Goal: Transaction & Acquisition: Purchase product/service

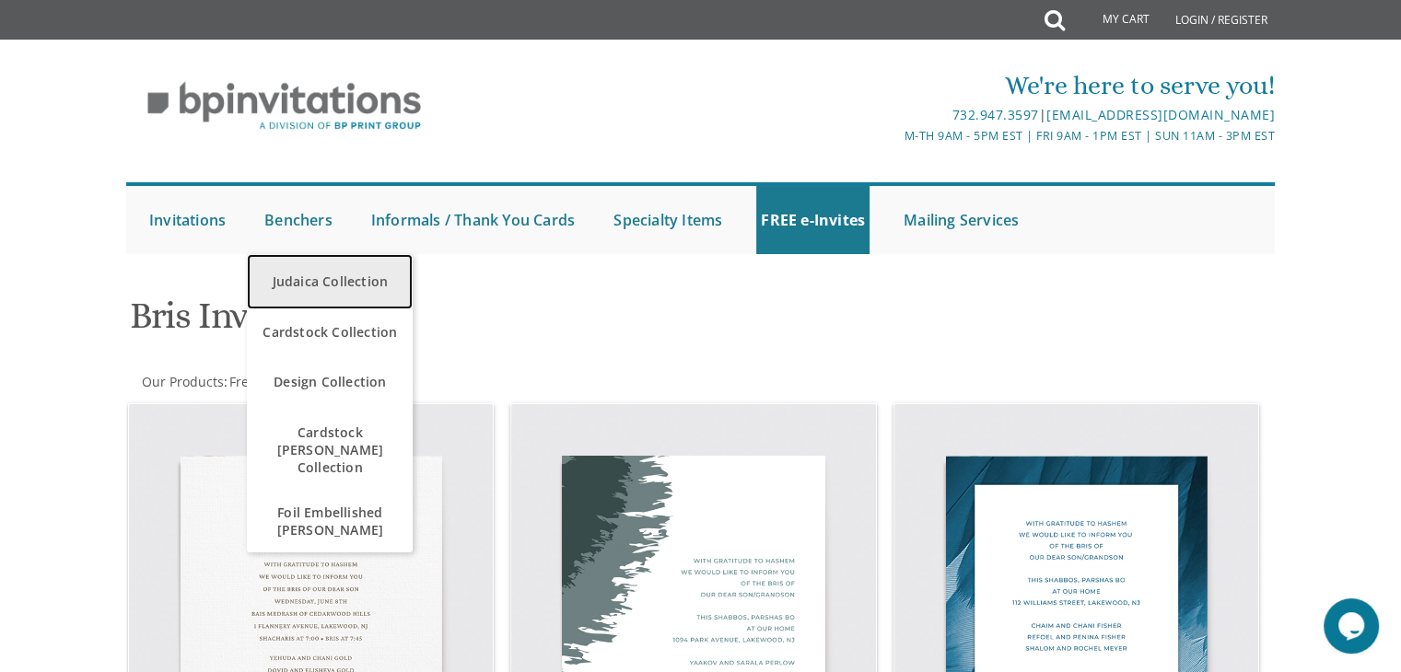
click at [309, 286] on link "Judaica Collection" at bounding box center [330, 281] width 166 height 55
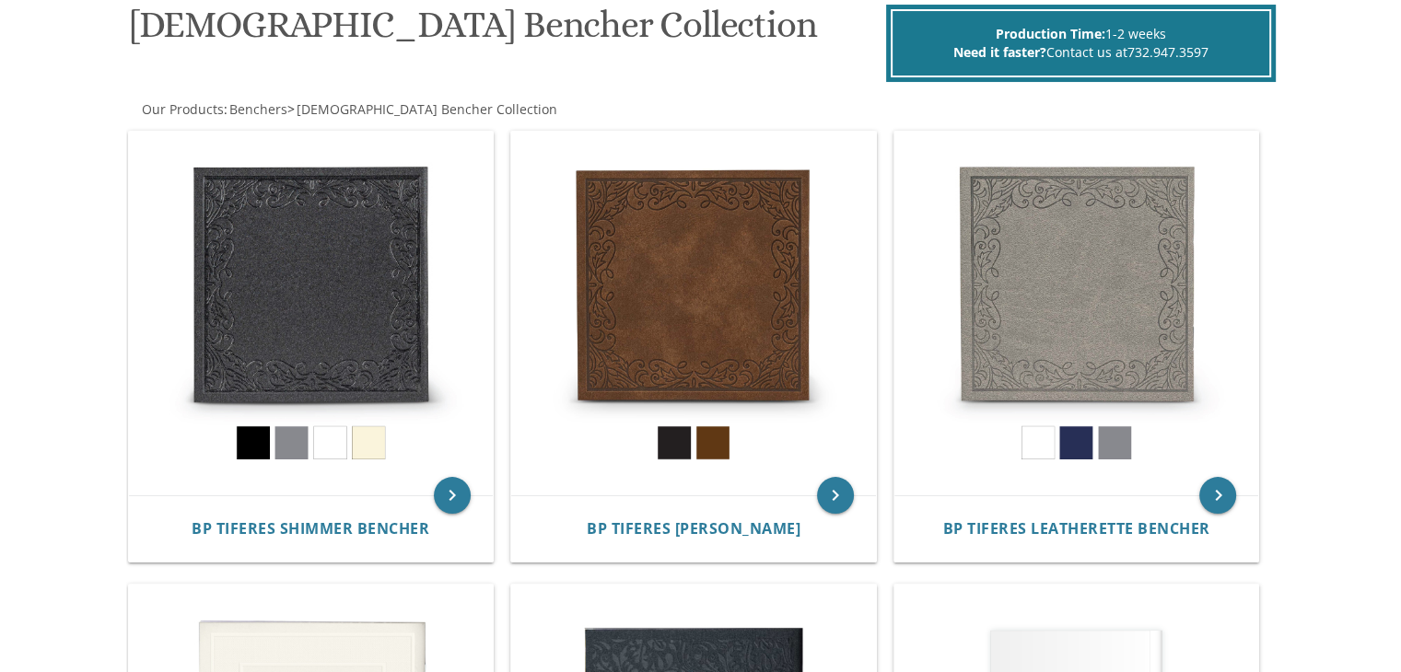
scroll to position [293, 0]
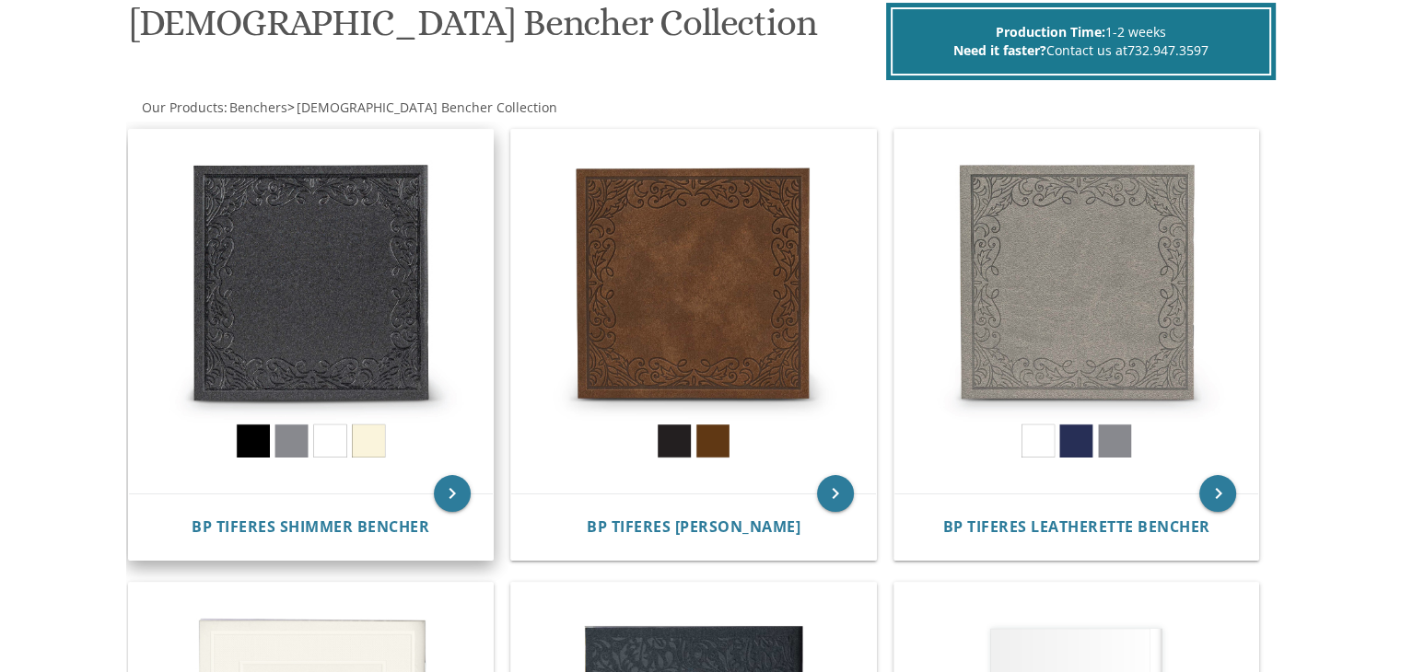
click at [276, 322] on img at bounding box center [311, 312] width 365 height 365
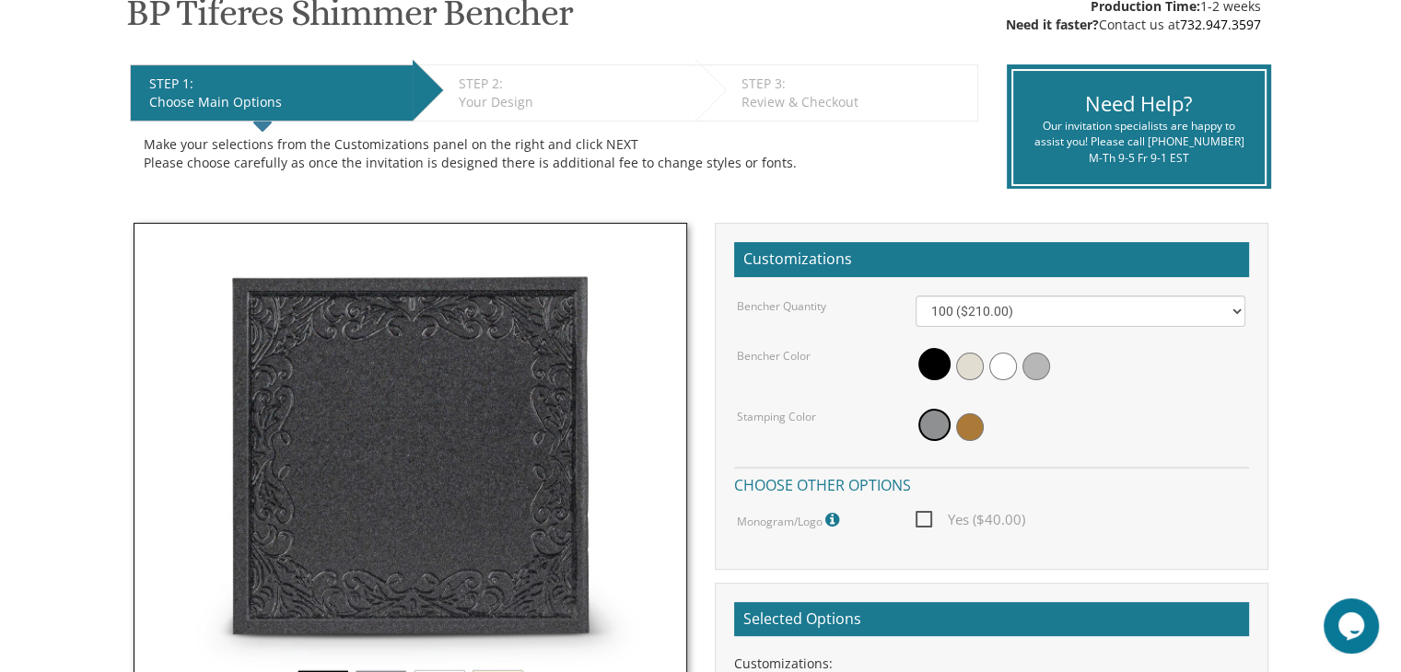
scroll to position [328, 0]
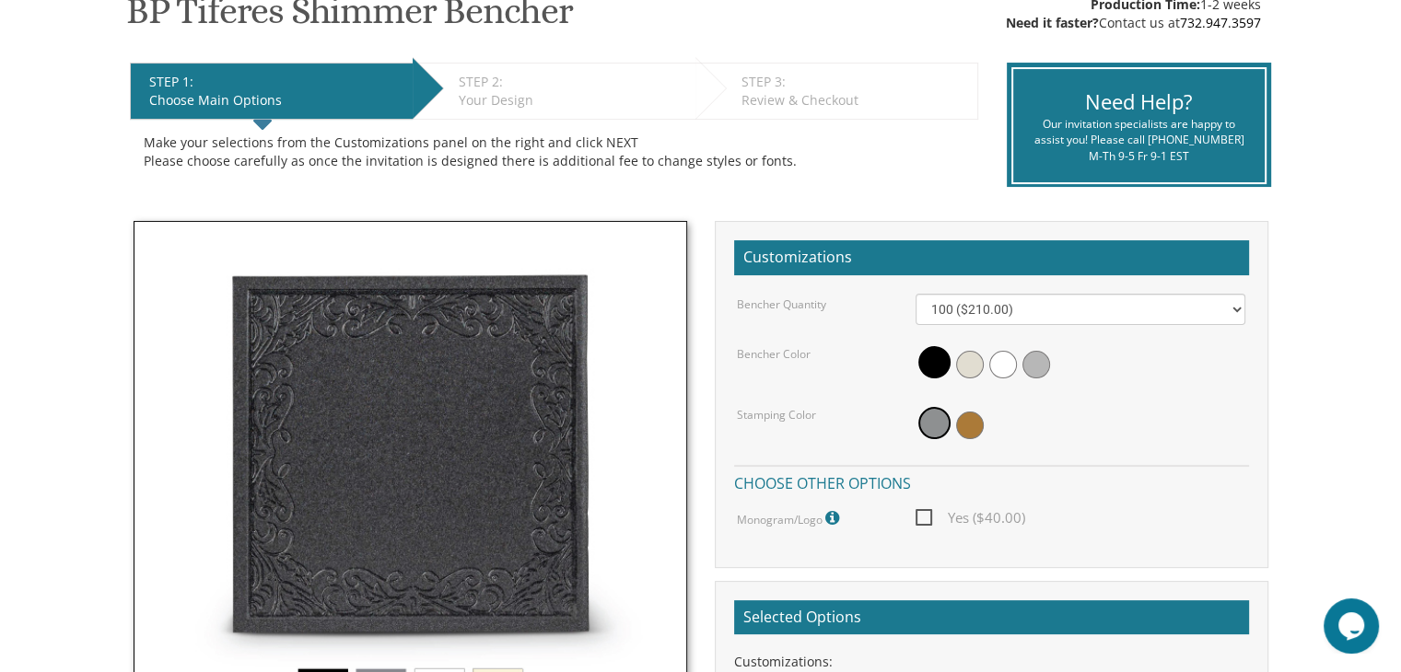
click at [1107, 328] on div "Bencher Quantity 100 ($210.00) 200 ($420.00) 300 ($630.00) 400 ($840.00) 500 ($…" at bounding box center [991, 412] width 515 height 237
click at [1107, 319] on select "100 ($210.00) 200 ($420.00) 300 ($630.00) 400 ($840.00) 500 ($1,050.00)" at bounding box center [1080, 309] width 330 height 31
click at [1341, 258] on body "My Cart {{shoppingcart.totalQuantityDisplay}} Total: {{shoppingcart.subtotal}} …" at bounding box center [700, 562] width 1401 height 1780
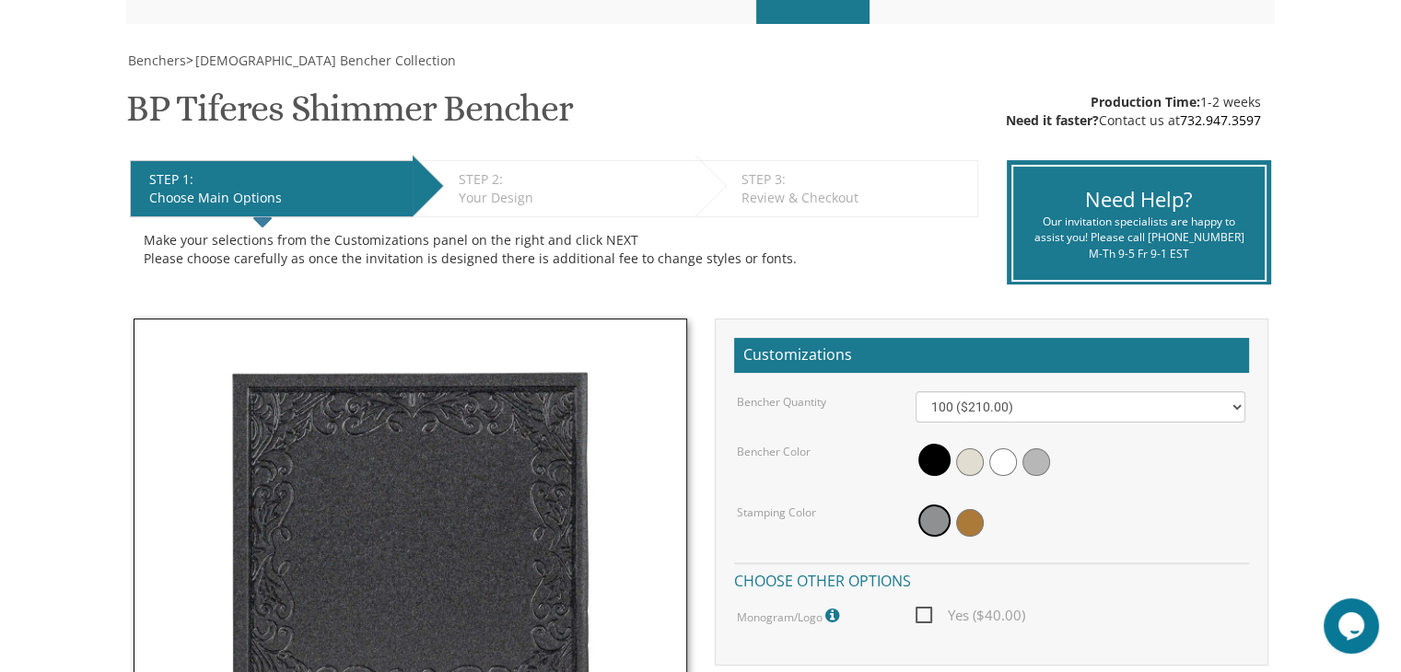
scroll to position [0, 0]
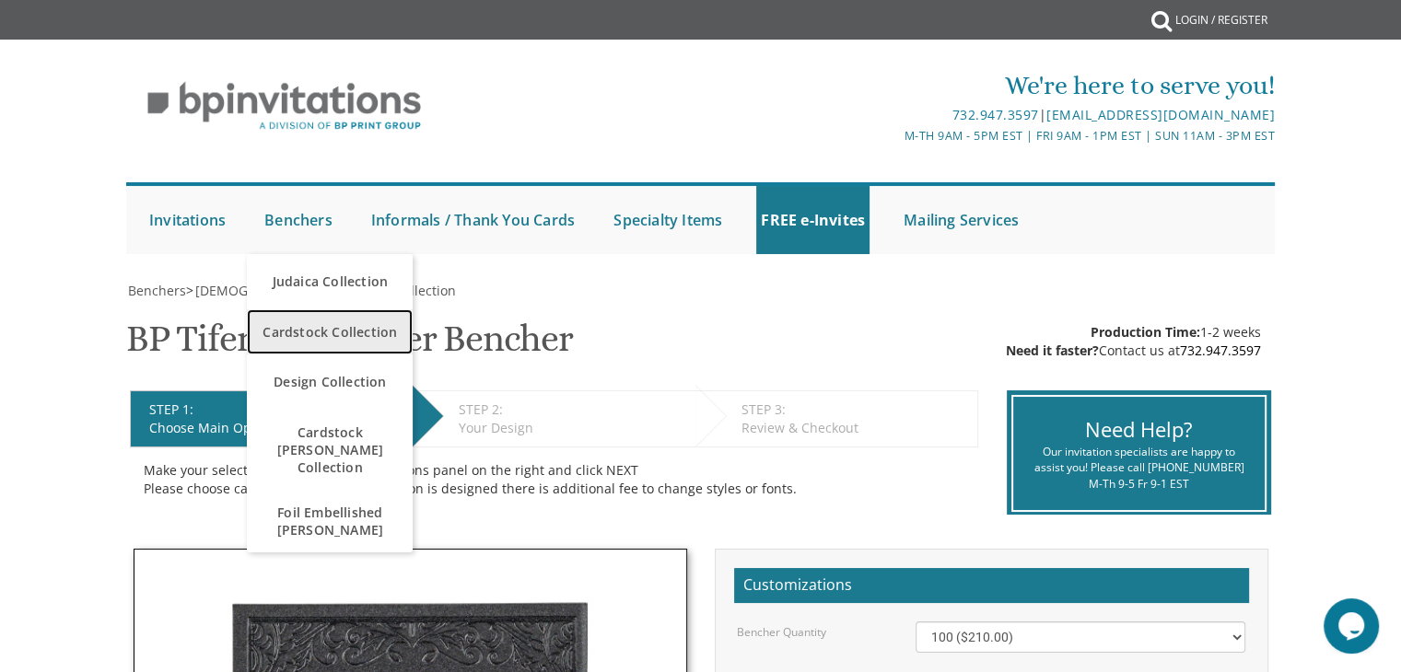
click at [332, 334] on span "Cardstock Collection" at bounding box center [329, 332] width 157 height 36
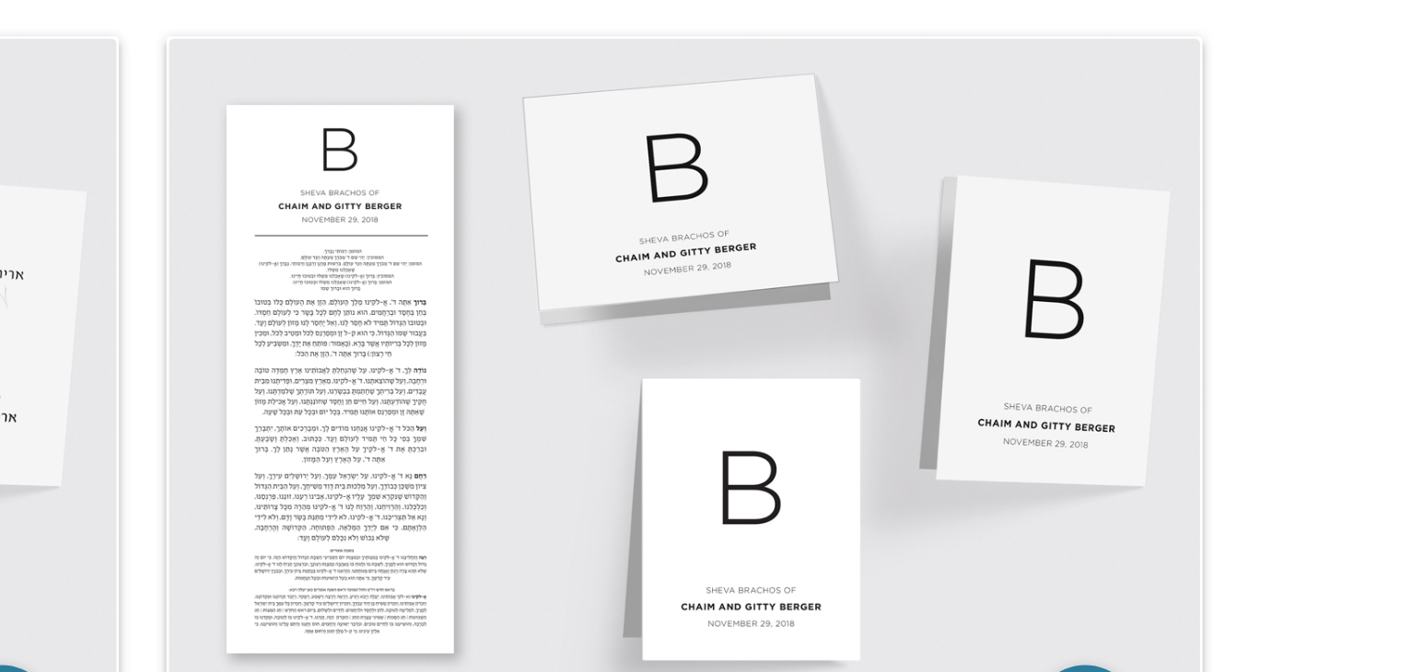
scroll to position [1247, 0]
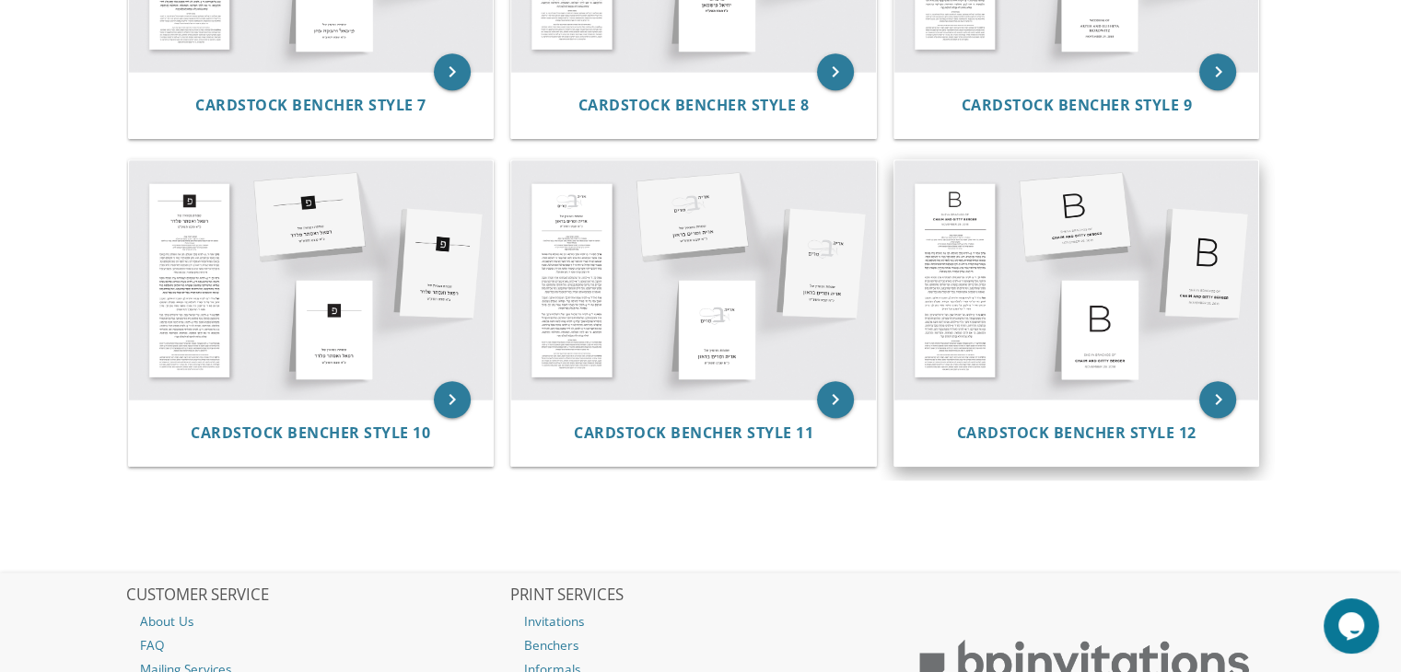
click at [1101, 349] on img at bounding box center [1076, 279] width 365 height 239
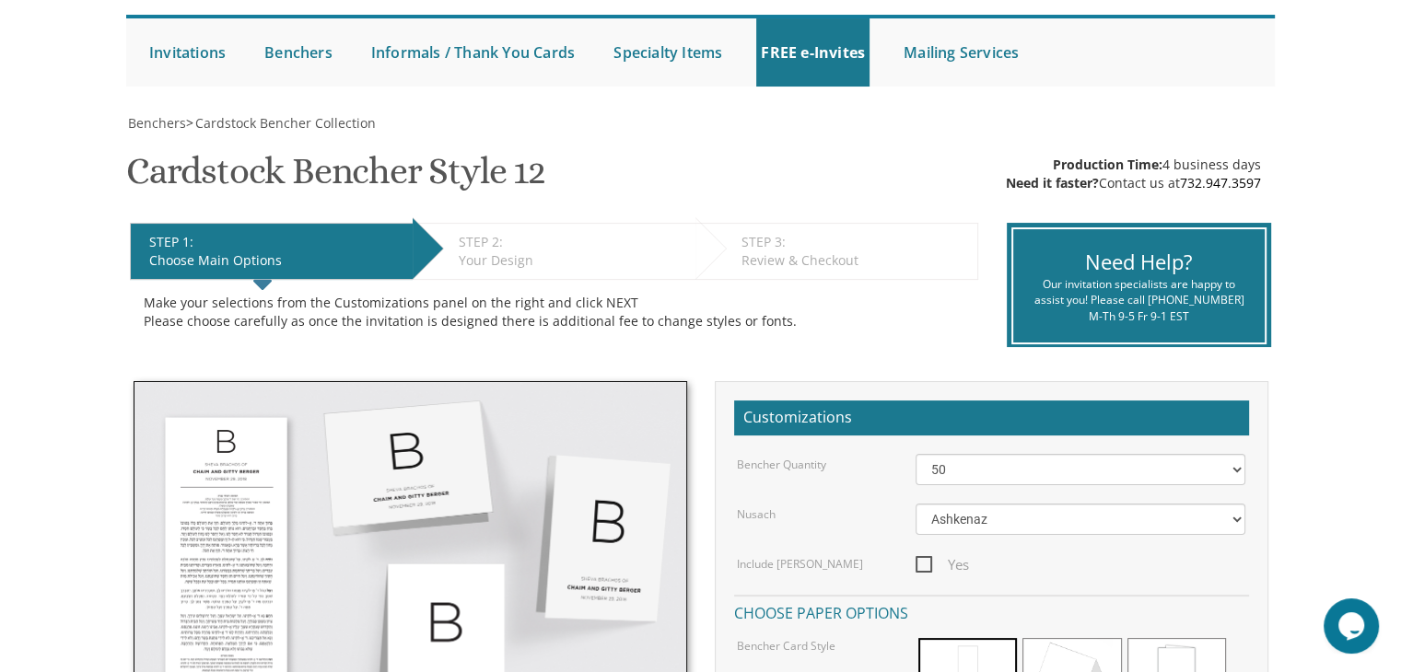
scroll to position [276, 0]
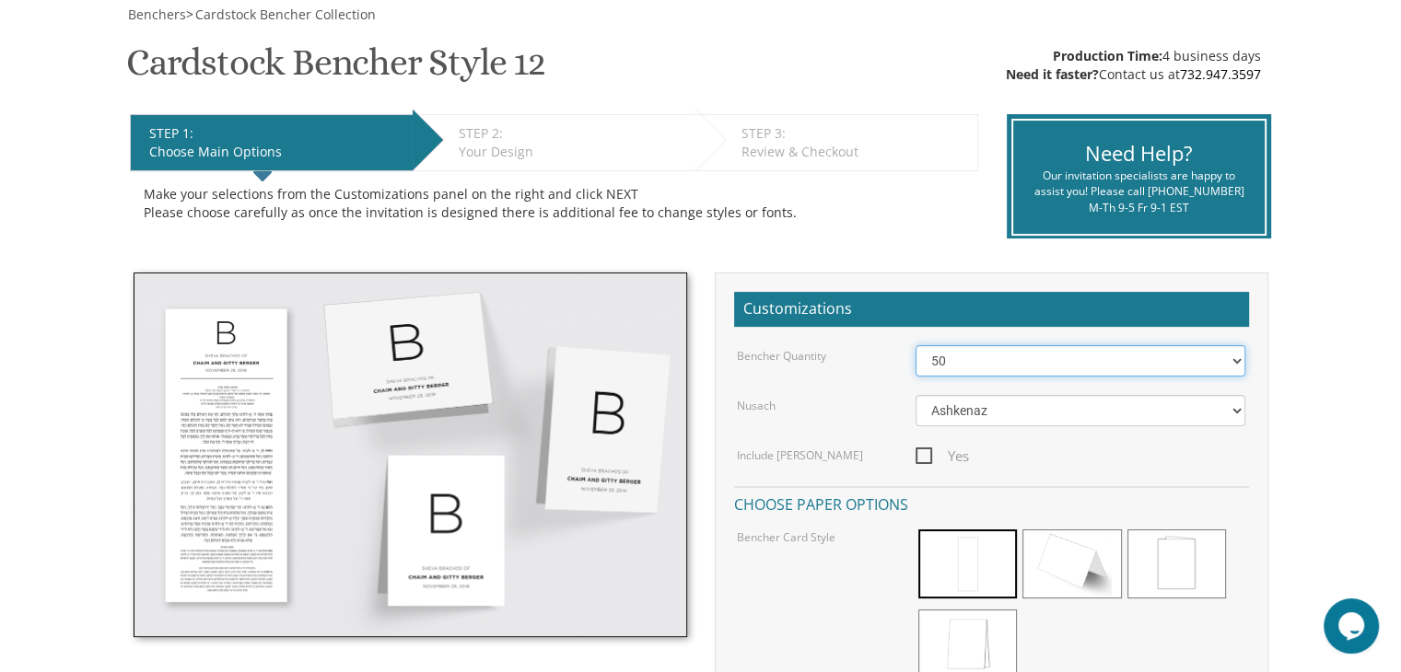
click at [1065, 366] on select "50 60 70 80 90 100 125 150 175 200 225 250 275 300 325 350 375 400 425 450 475 …" at bounding box center [1080, 360] width 330 height 31
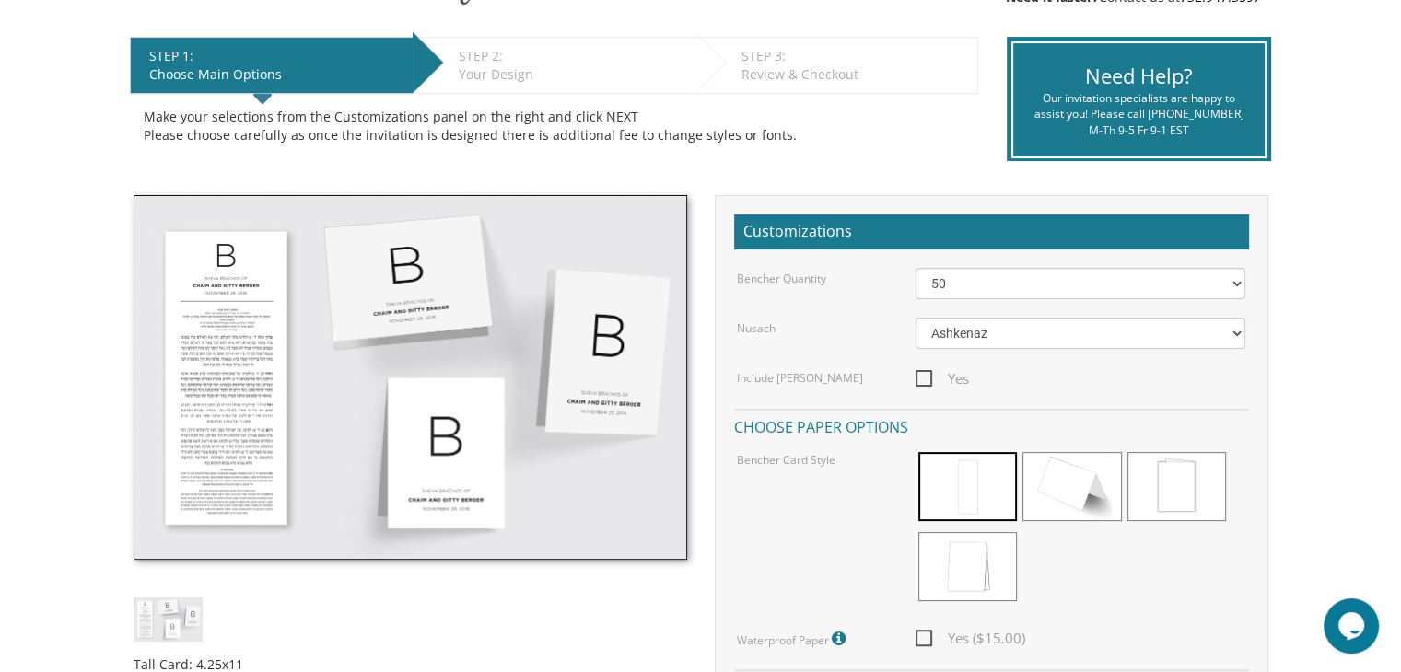
scroll to position [360, 0]
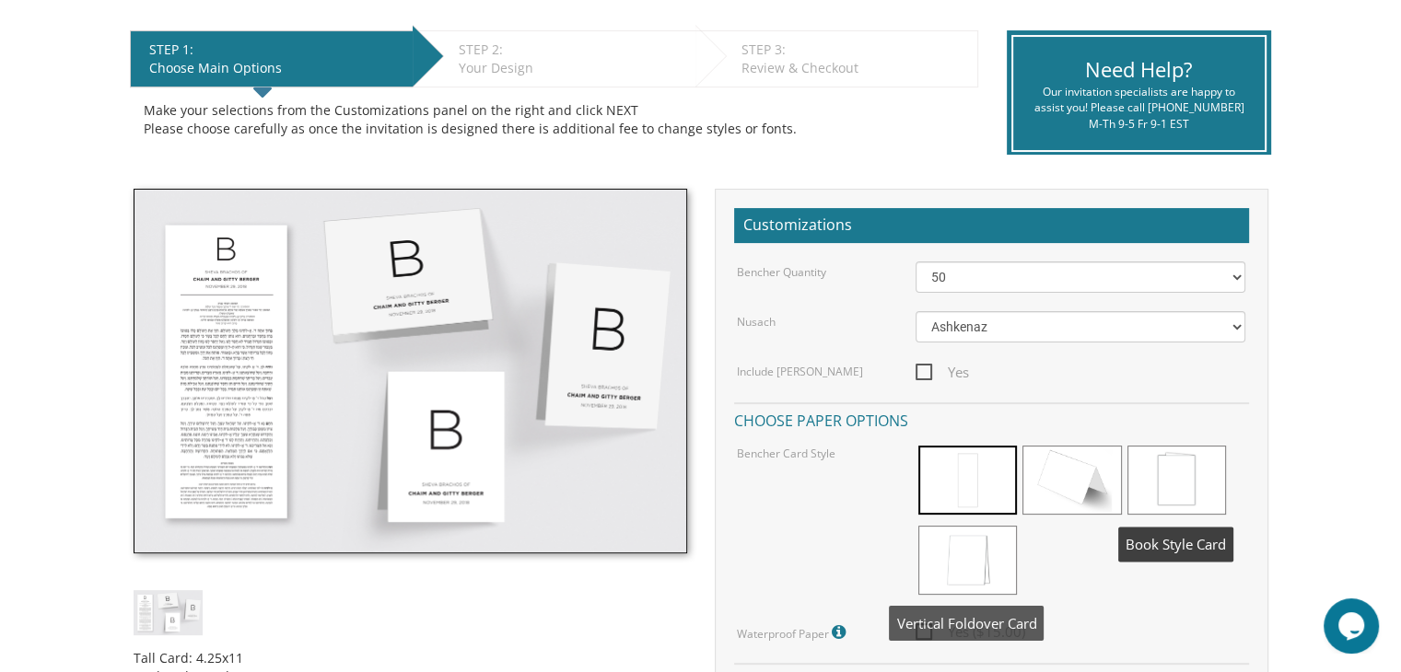
click at [980, 569] on span at bounding box center [967, 560] width 99 height 69
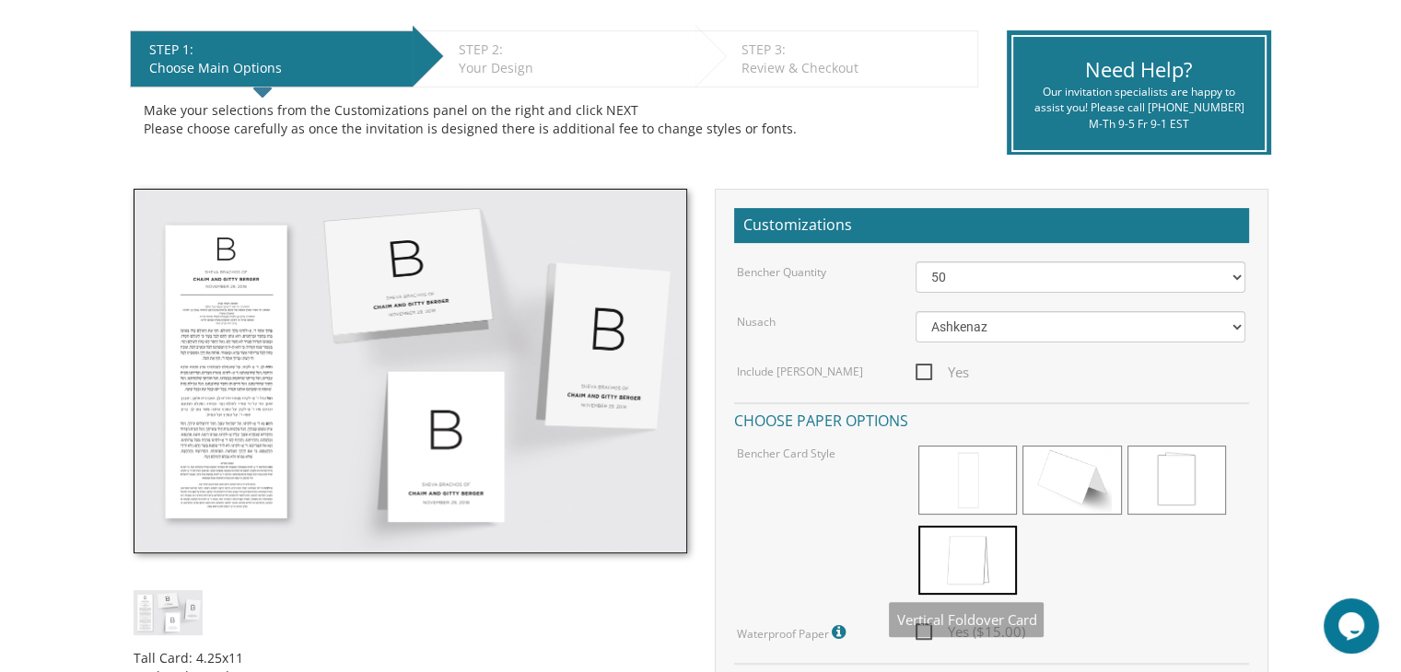
click at [641, 390] on img at bounding box center [411, 371] width 554 height 365
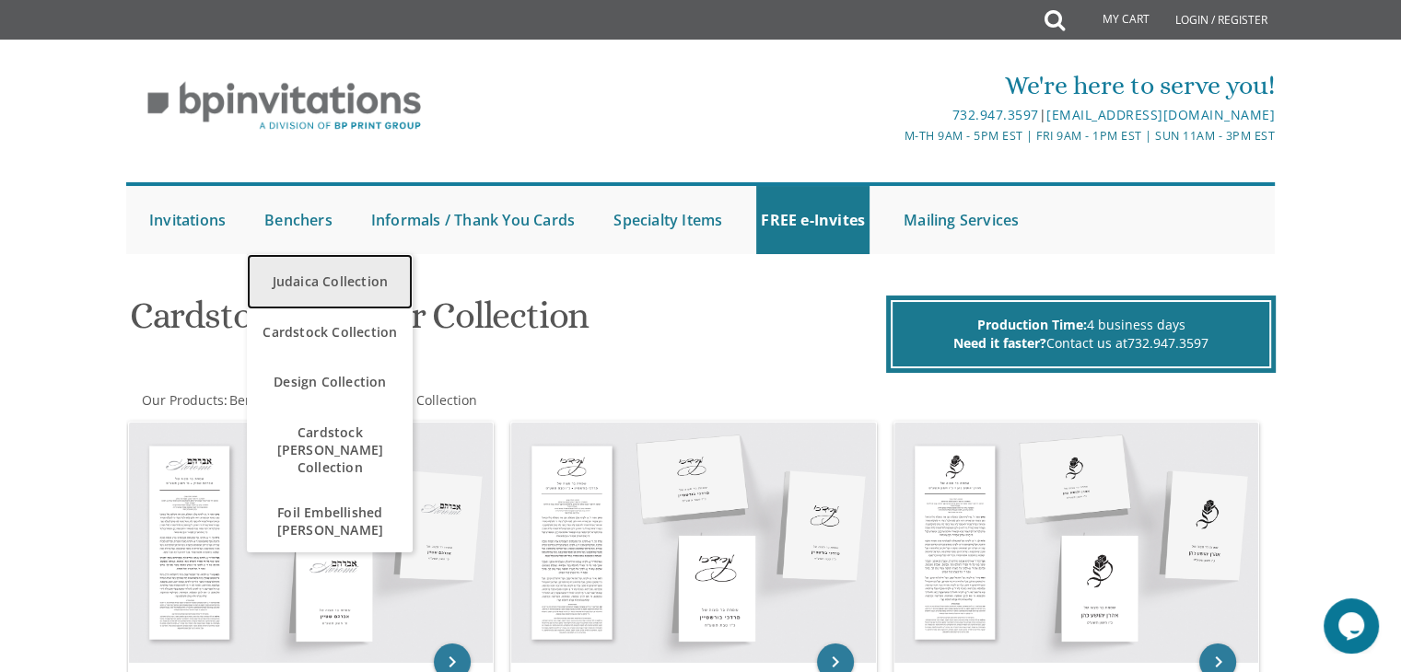
click at [326, 282] on link "Judaica Collection" at bounding box center [330, 281] width 166 height 55
